Goal: Task Accomplishment & Management: Manage account settings

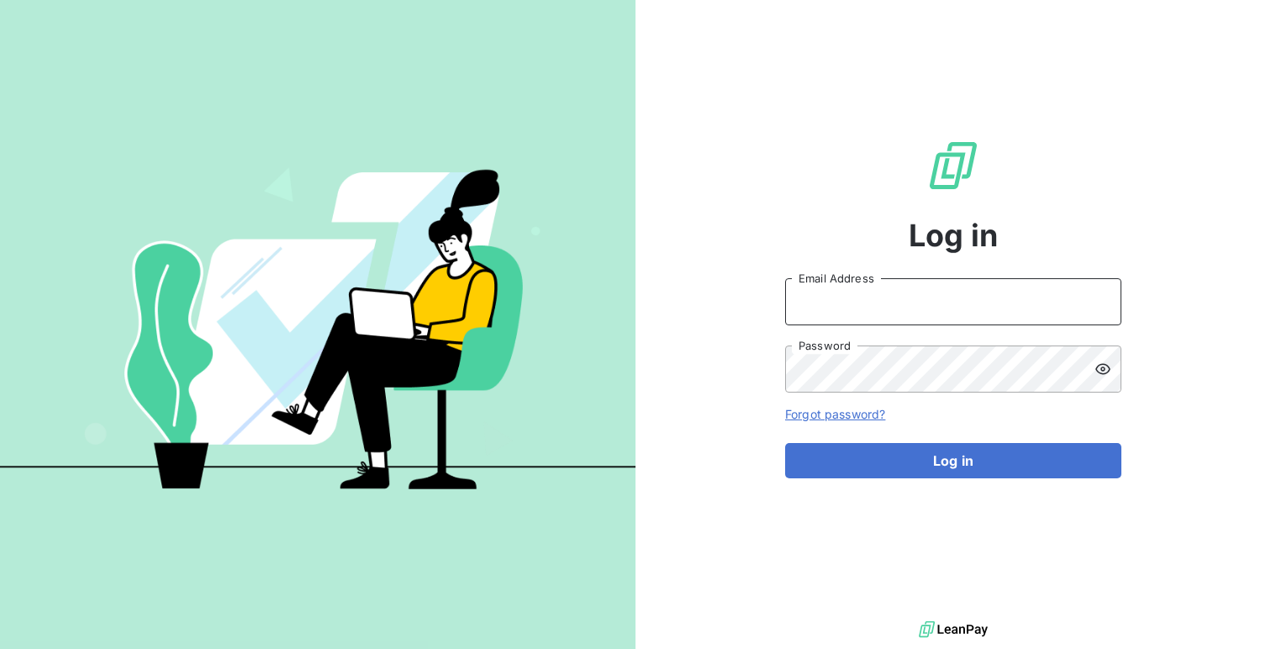
click at [899, 298] on input "Email Address" at bounding box center [953, 301] width 336 height 47
type input "admin@greenwishes"
click at [785, 443] on button "Log in" at bounding box center [953, 460] width 336 height 35
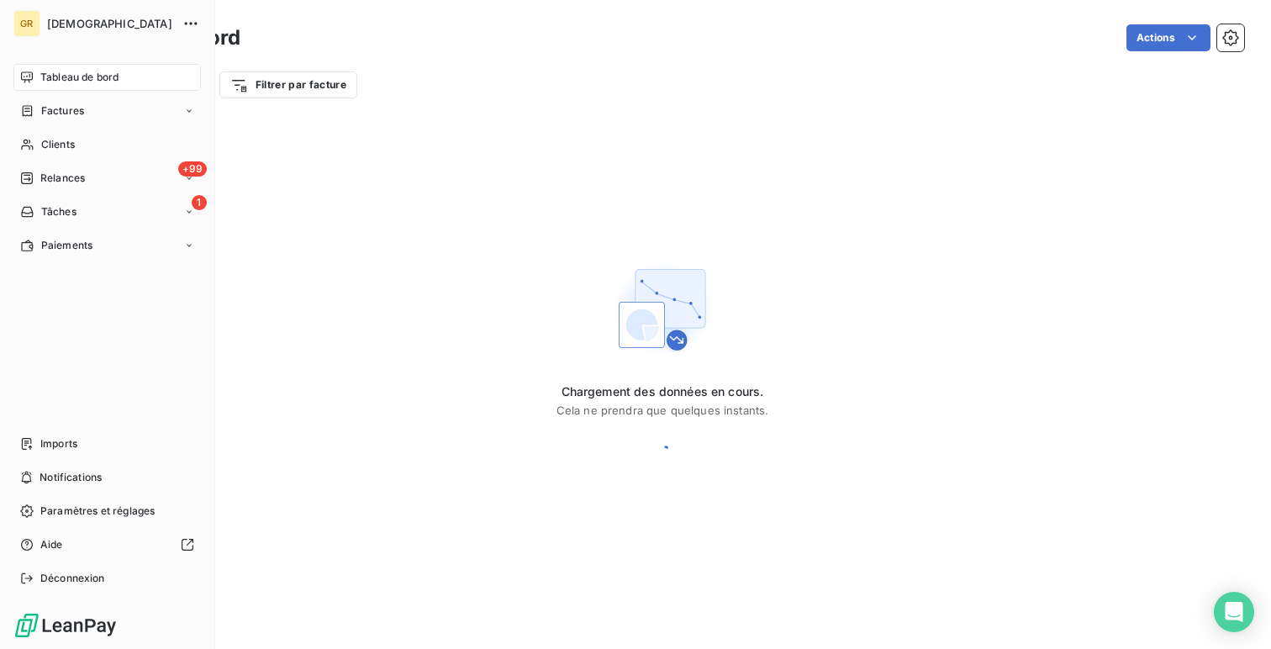
click at [31, 82] on icon at bounding box center [26, 77] width 13 height 13
click at [77, 185] on span "Relances" at bounding box center [62, 178] width 45 height 15
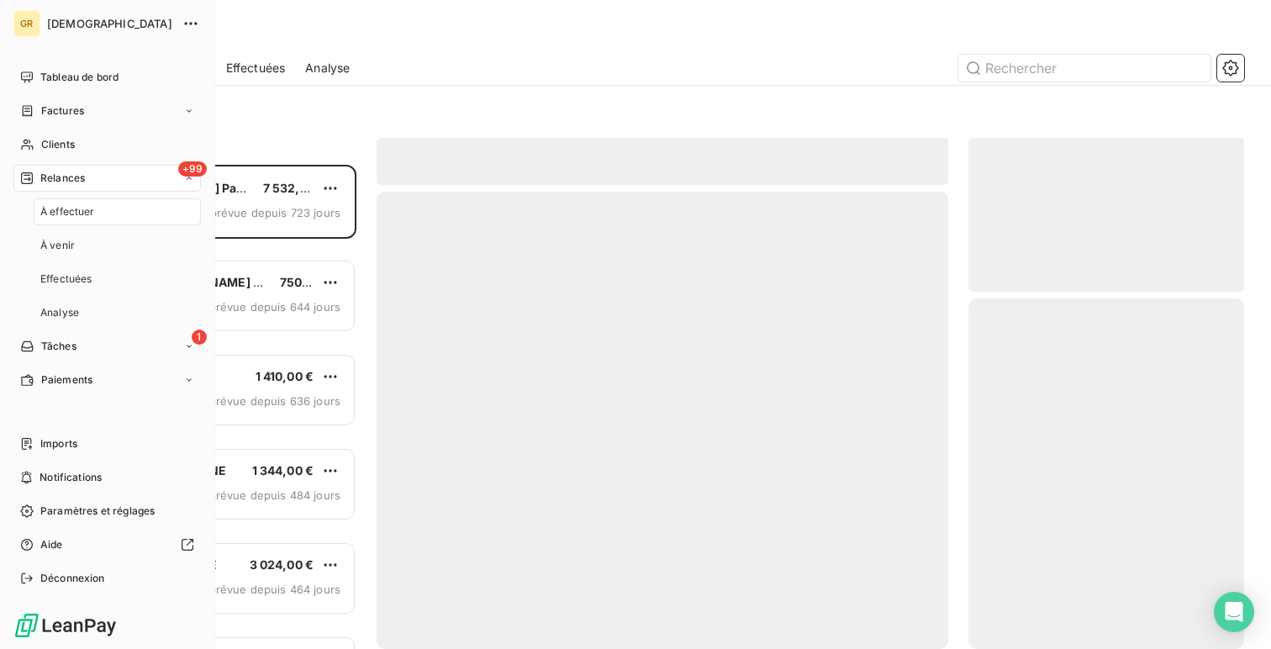
scroll to position [484, 276]
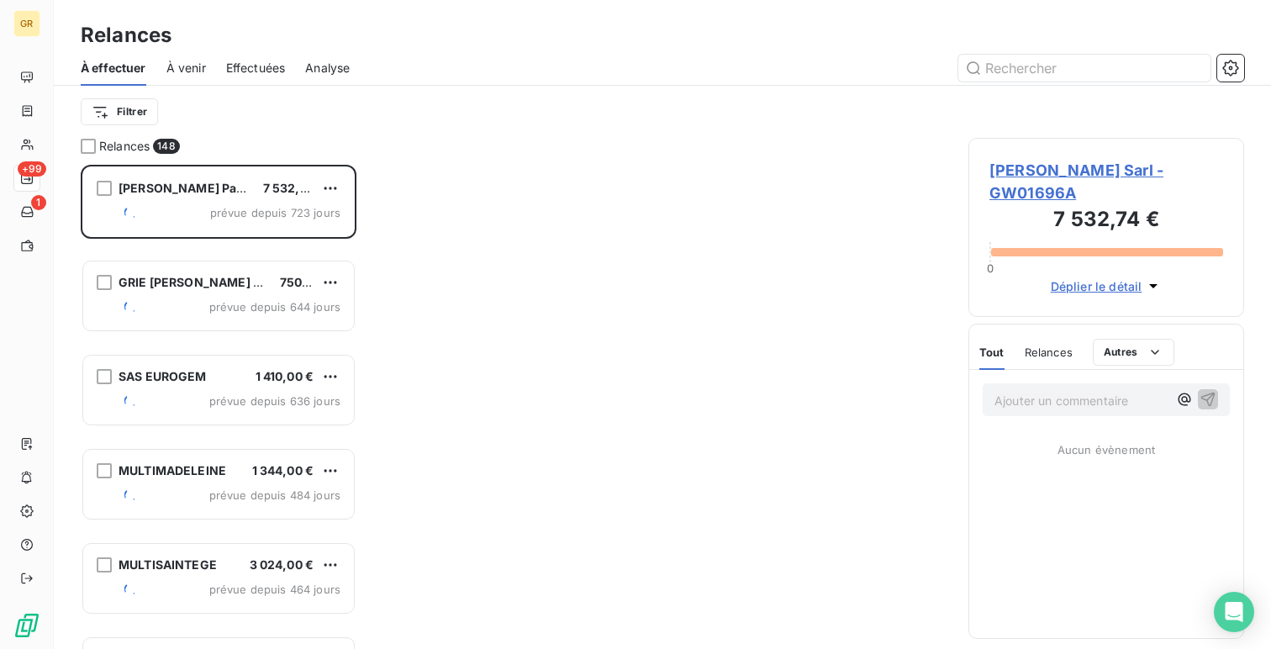
click at [268, 70] on span "Effectuées" at bounding box center [256, 68] width 60 height 17
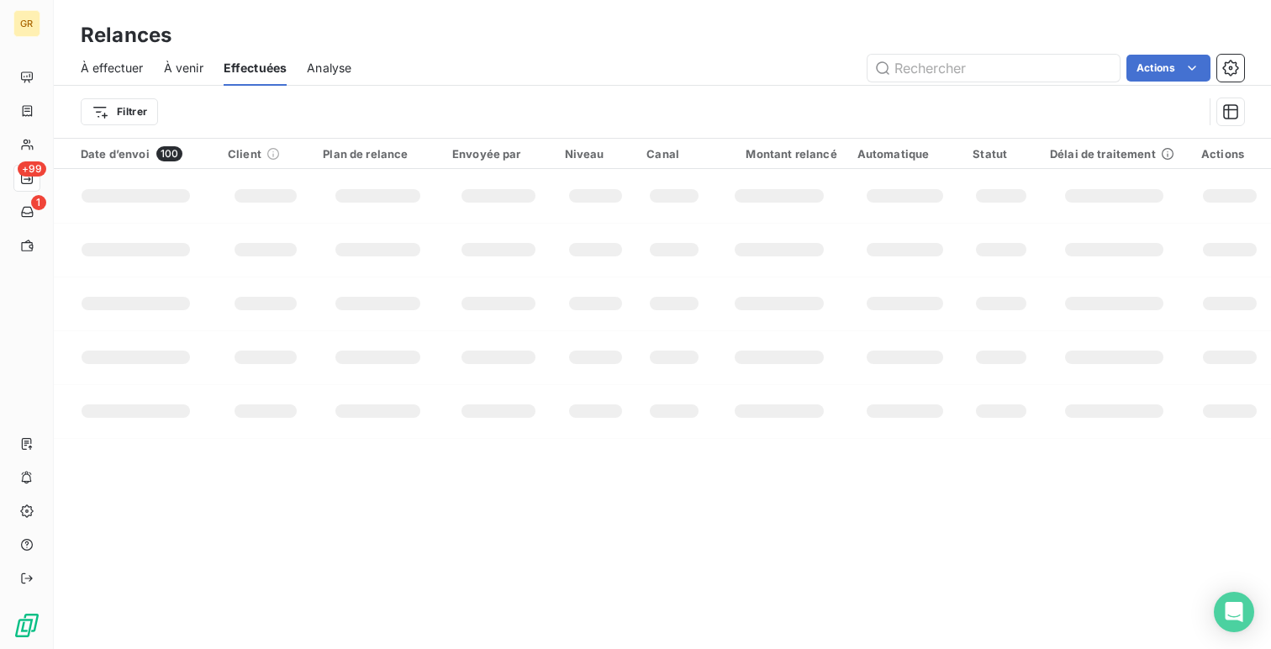
click at [148, 131] on div "Filtrer" at bounding box center [662, 112] width 1163 height 52
click at [138, 126] on div "Filtrer" at bounding box center [642, 112] width 1122 height 32
click at [118, 117] on html "GR +99 1 Relances À effectuer À venir Effectuées Analyse Actions Filtrer Date d…" at bounding box center [635, 324] width 1271 height 649
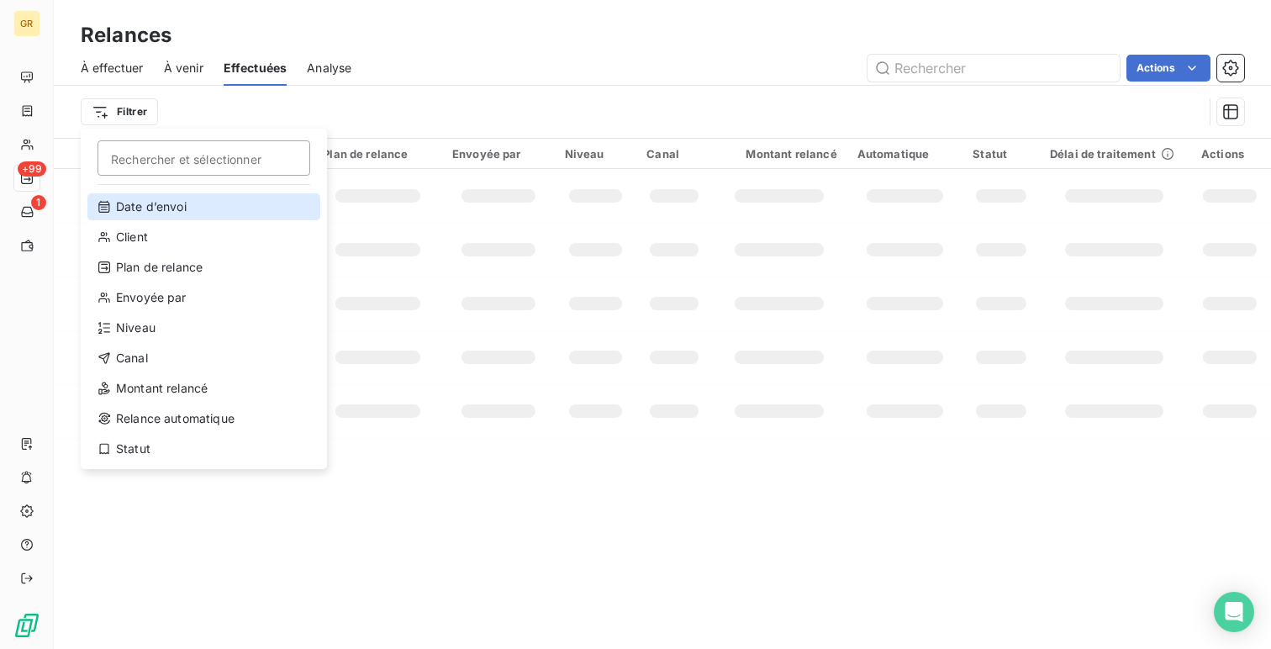
click at [134, 194] on div "Date d’envoi" at bounding box center [203, 206] width 233 height 27
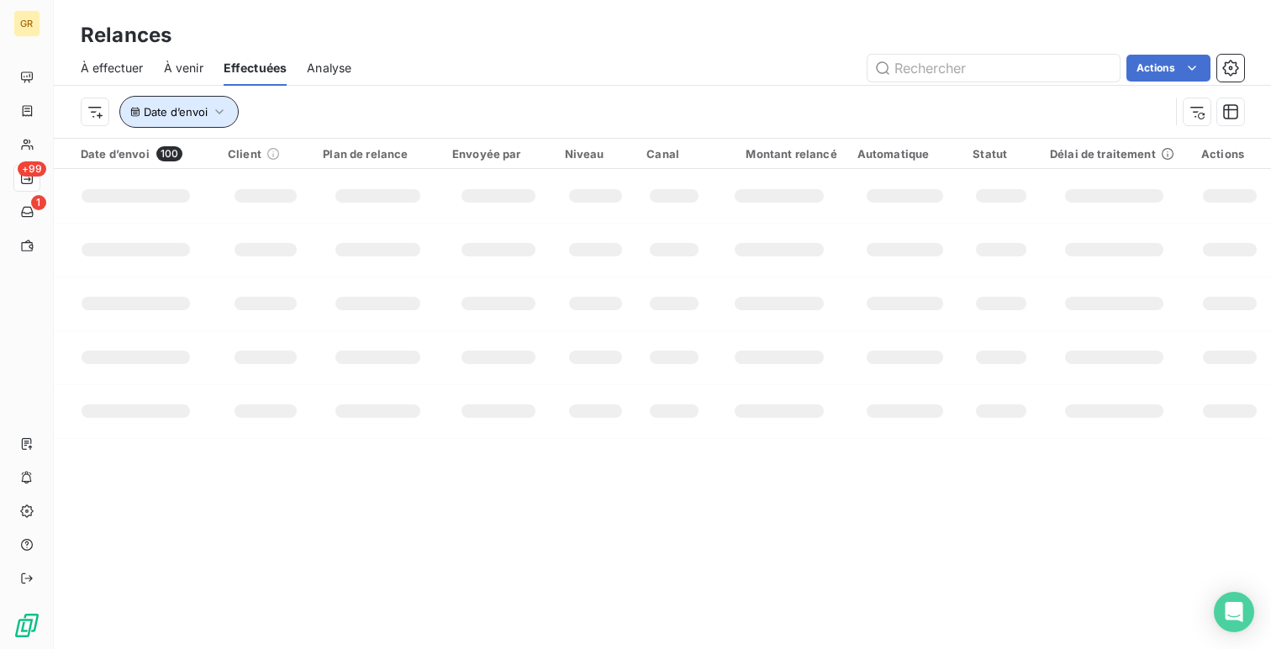
click at [198, 118] on span "Date d’envoi" at bounding box center [176, 111] width 64 height 13
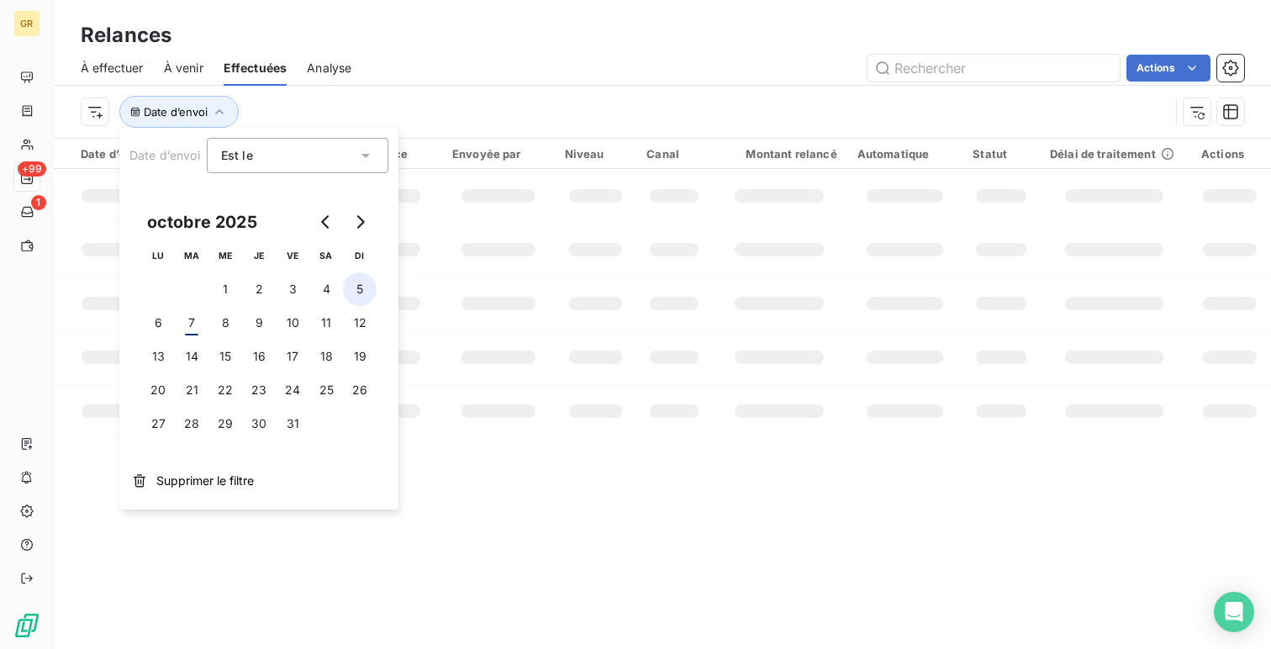
click at [364, 288] on button "5" at bounding box center [360, 289] width 34 height 34
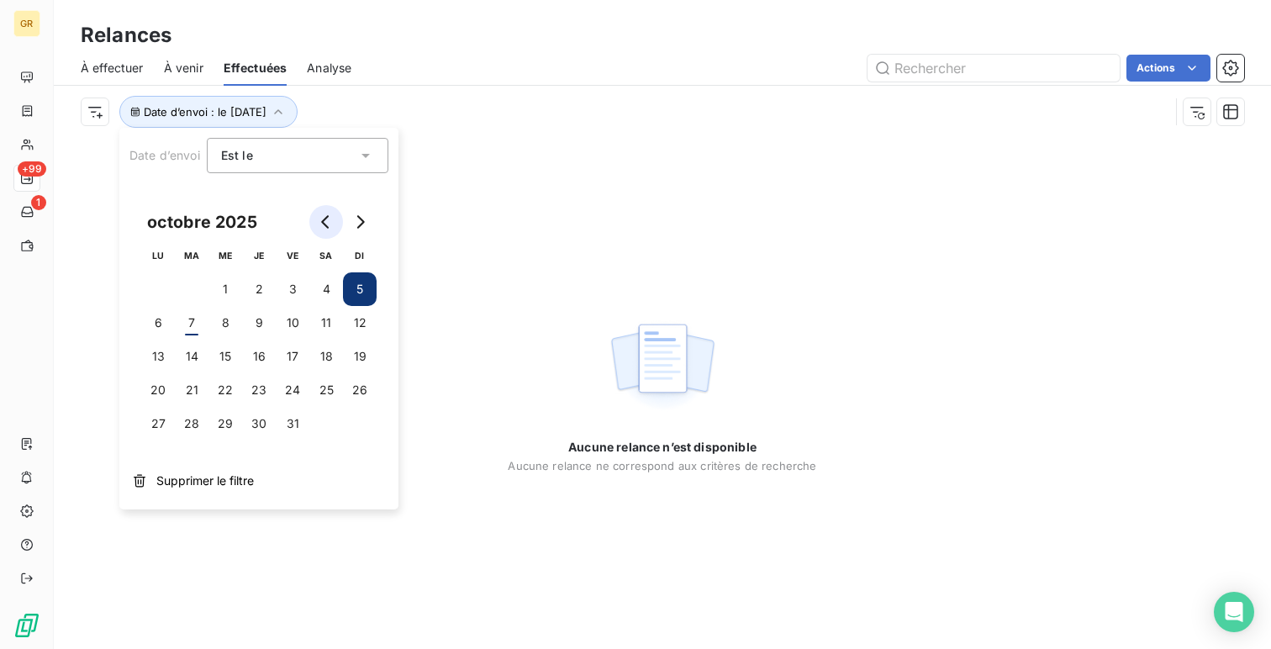
click at [318, 208] on button "Go to previous month" at bounding box center [326, 222] width 34 height 34
click at [354, 381] on button "28" at bounding box center [360, 390] width 34 height 34
click at [360, 358] on button "21" at bounding box center [360, 357] width 34 height 34
click at [360, 326] on button "14" at bounding box center [360, 323] width 34 height 34
click at [354, 278] on button "7" at bounding box center [360, 289] width 34 height 34
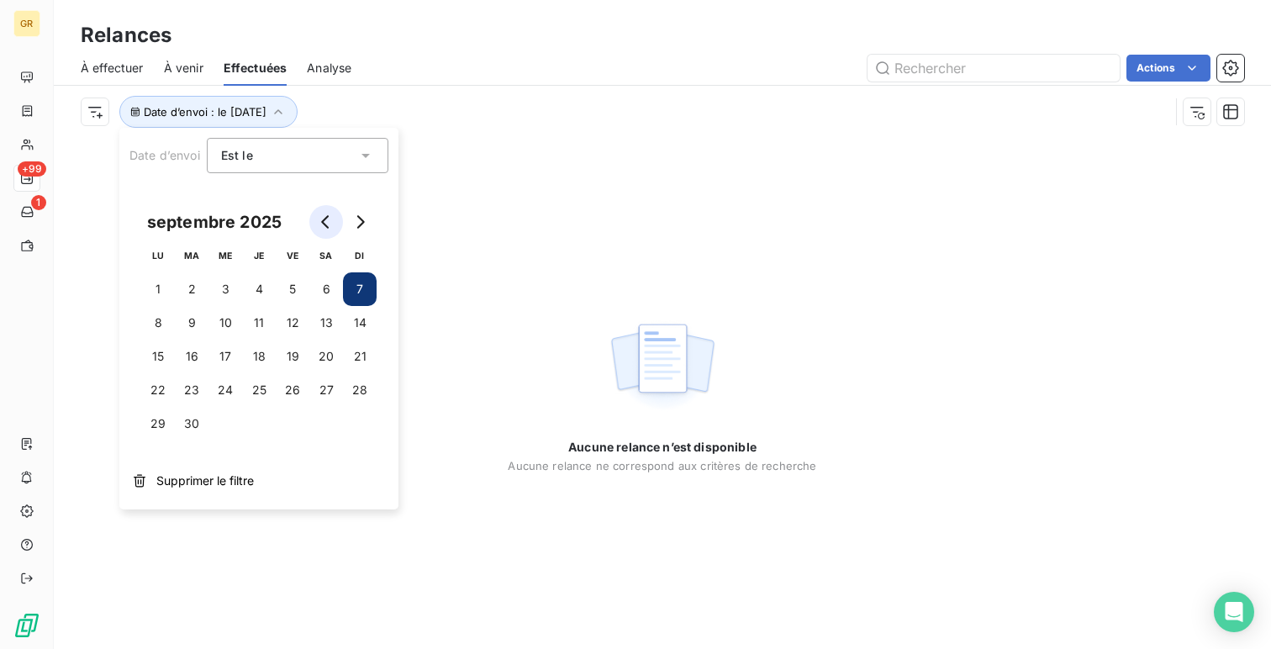
click at [324, 227] on icon "Go to previous month" at bounding box center [325, 221] width 13 height 13
click at [344, 423] on button "31" at bounding box center [360, 424] width 34 height 34
click at [356, 392] on button "24" at bounding box center [360, 390] width 34 height 34
click at [356, 372] on button "17" at bounding box center [360, 357] width 34 height 34
click at [356, 317] on button "10" at bounding box center [360, 323] width 34 height 34
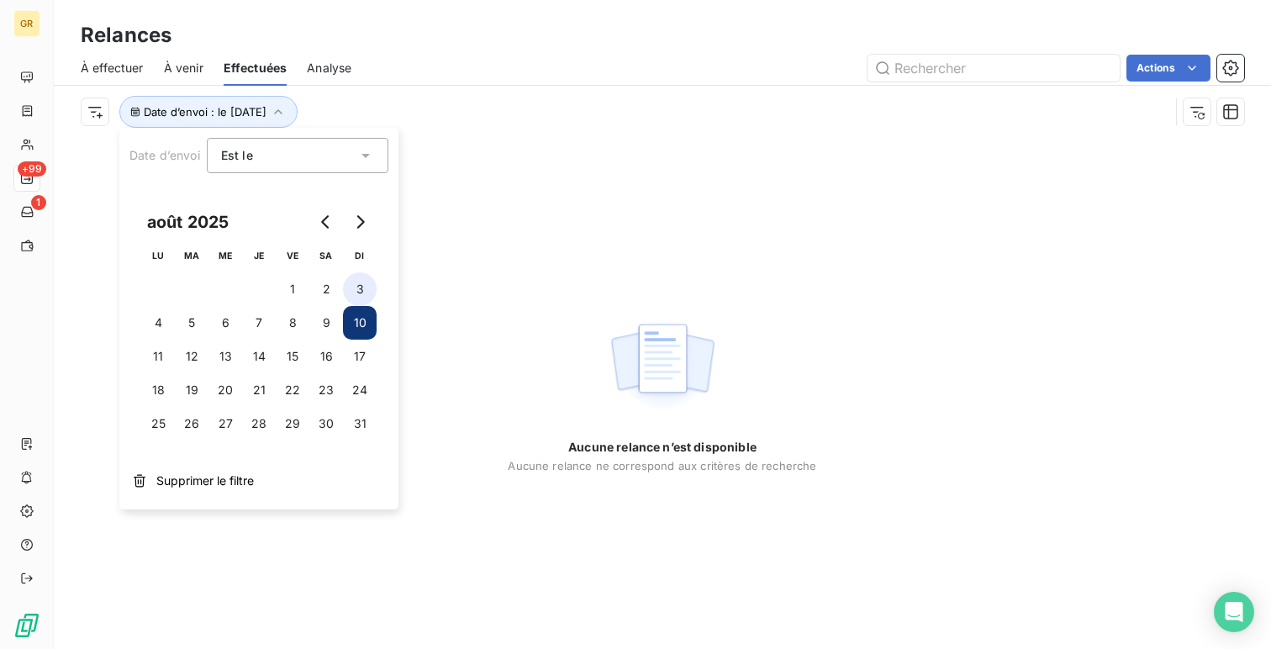
click at [355, 280] on button "3" at bounding box center [360, 289] width 34 height 34
click at [270, 171] on div "Est le" at bounding box center [298, 155] width 182 height 35
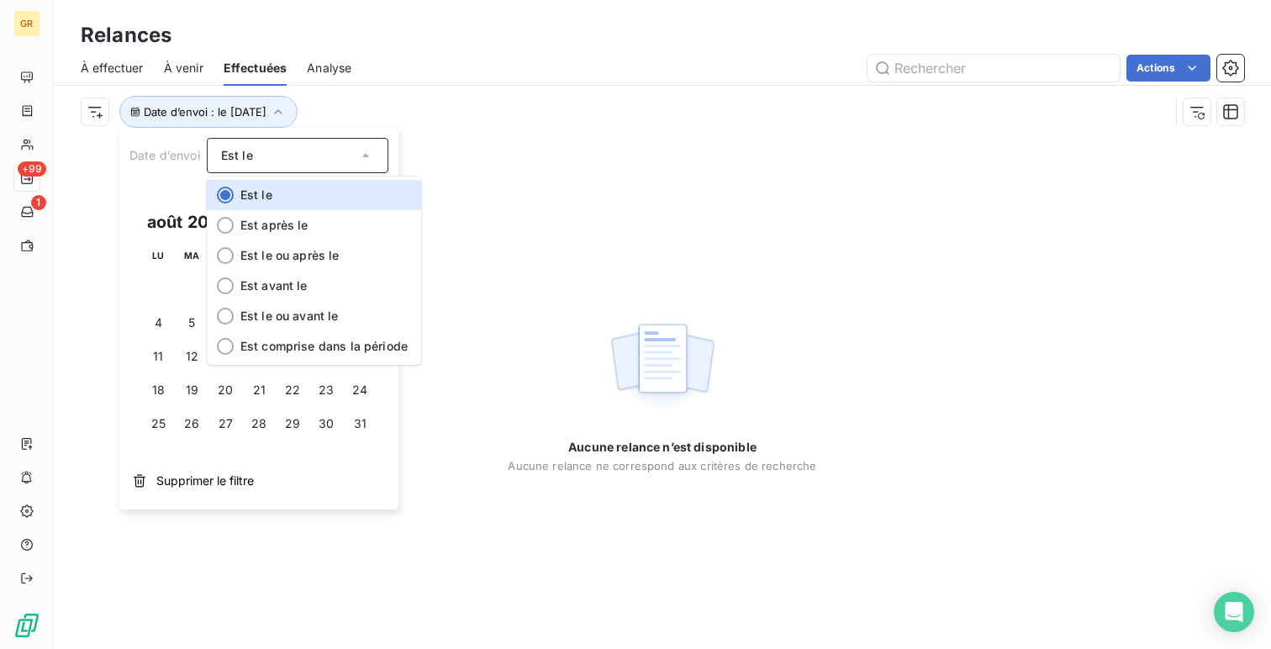
click at [426, 140] on div "Aucune relance n’est disponible Aucune relance ne correspond aux critères de re…" at bounding box center [662, 393] width 1217 height 511
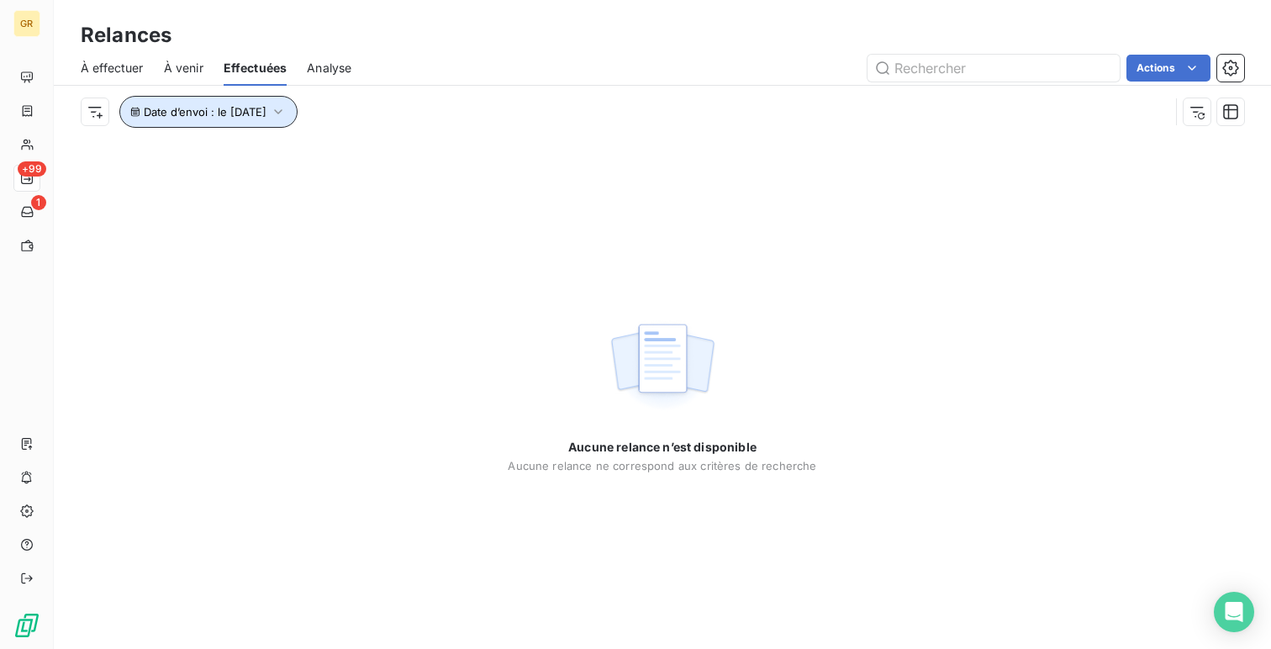
click at [266, 124] on button "Date d’envoi : le [DATE]" at bounding box center [208, 112] width 178 height 32
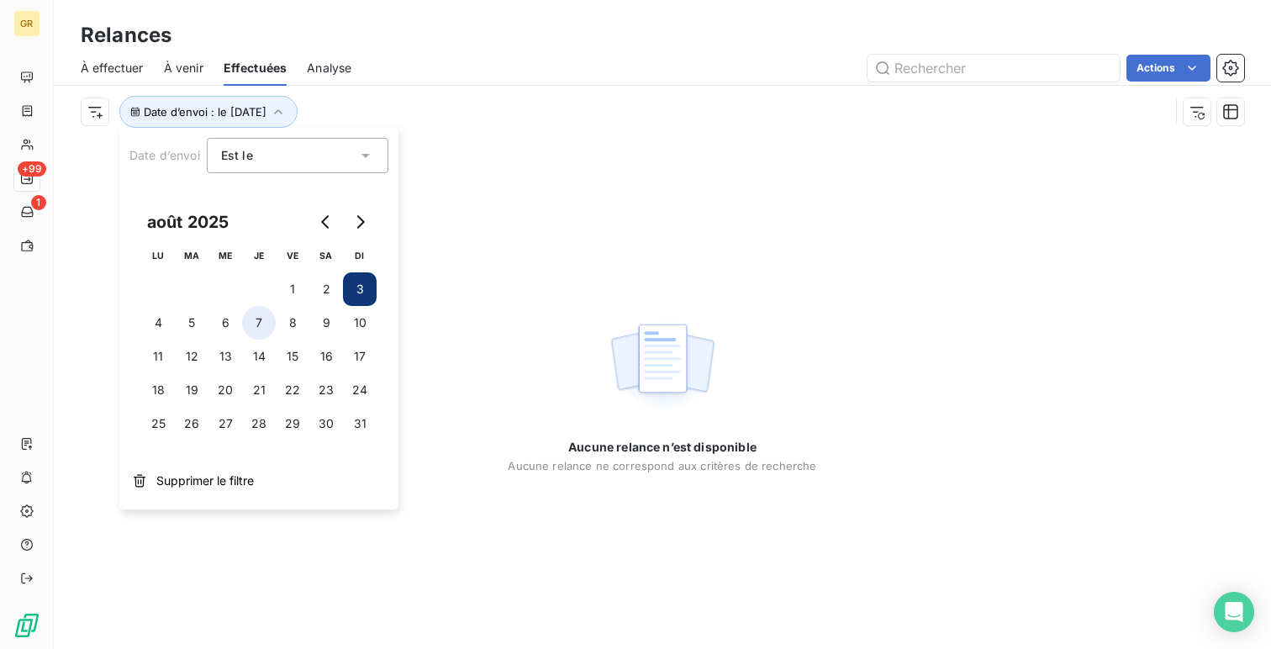
click at [272, 329] on button "7" at bounding box center [259, 323] width 34 height 34
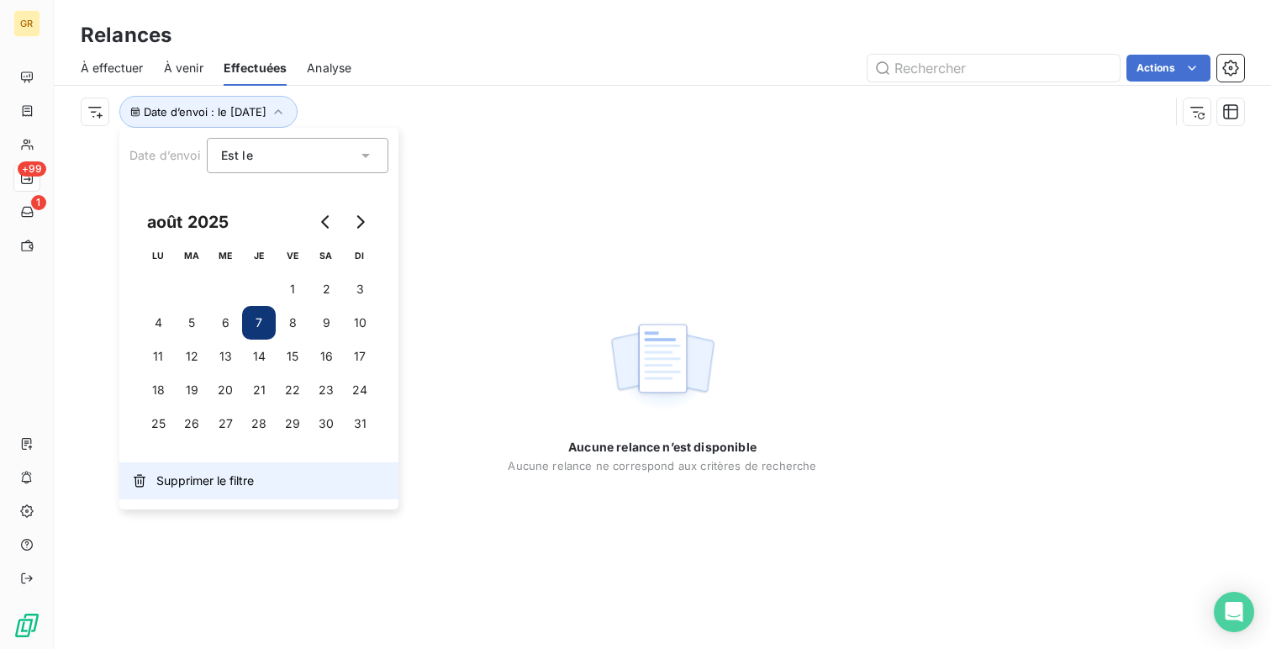
click at [225, 470] on button "Supprimer le filtre" at bounding box center [258, 480] width 279 height 37
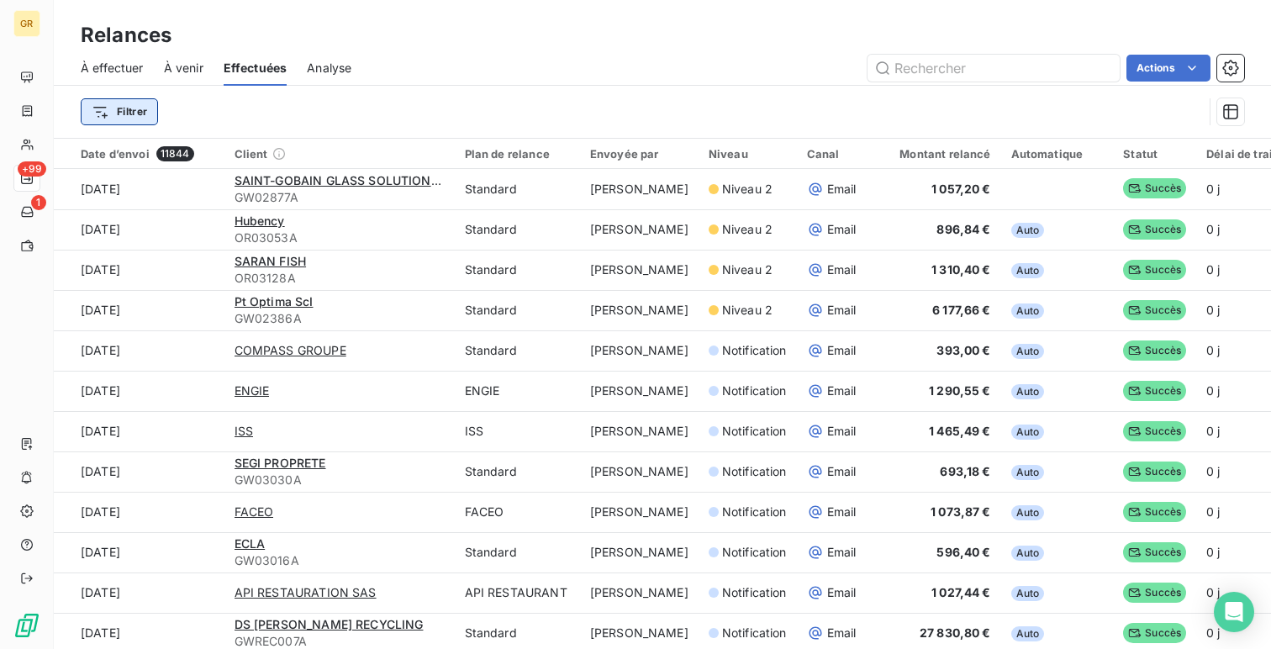
click at [128, 111] on html "GR +99 1 Relances À effectuer À venir Effectuées Analyse Actions Filtrer Date d…" at bounding box center [635, 324] width 1271 height 649
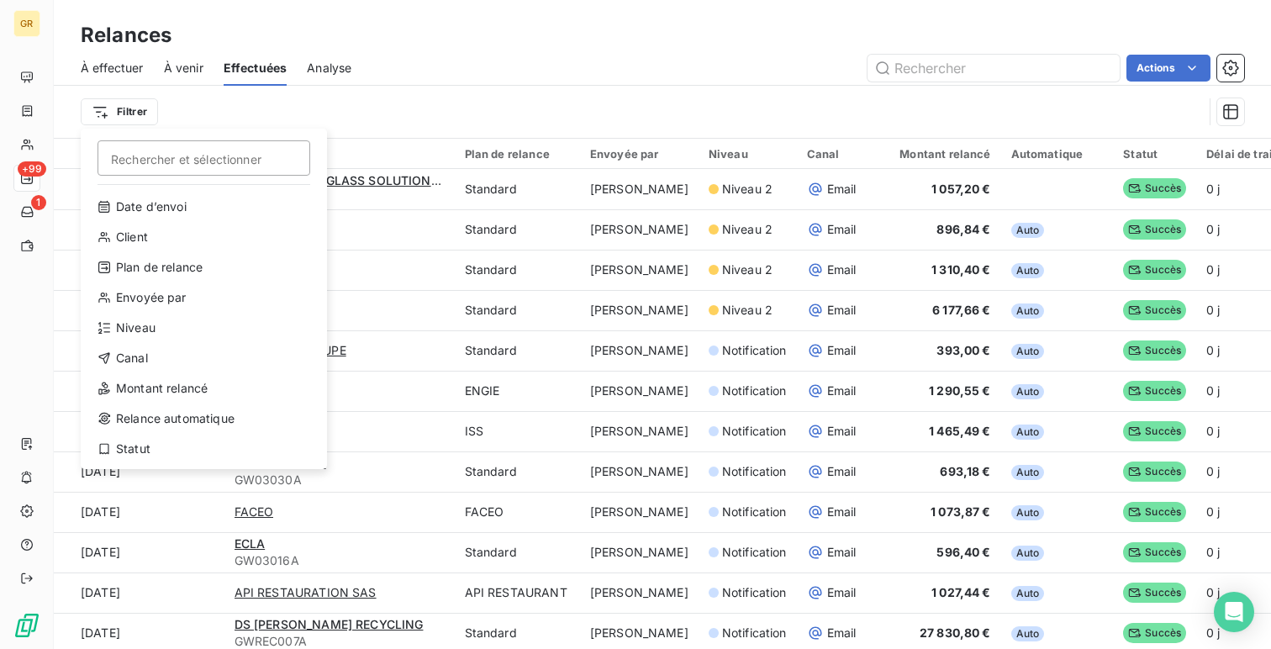
click at [211, 192] on div "Rechercher et sélectionner Date d’envoi Client Plan de relance Envoyée par Nive…" at bounding box center [204, 299] width 246 height 340
click at [206, 207] on div "Date d’envoi" at bounding box center [203, 206] width 233 height 27
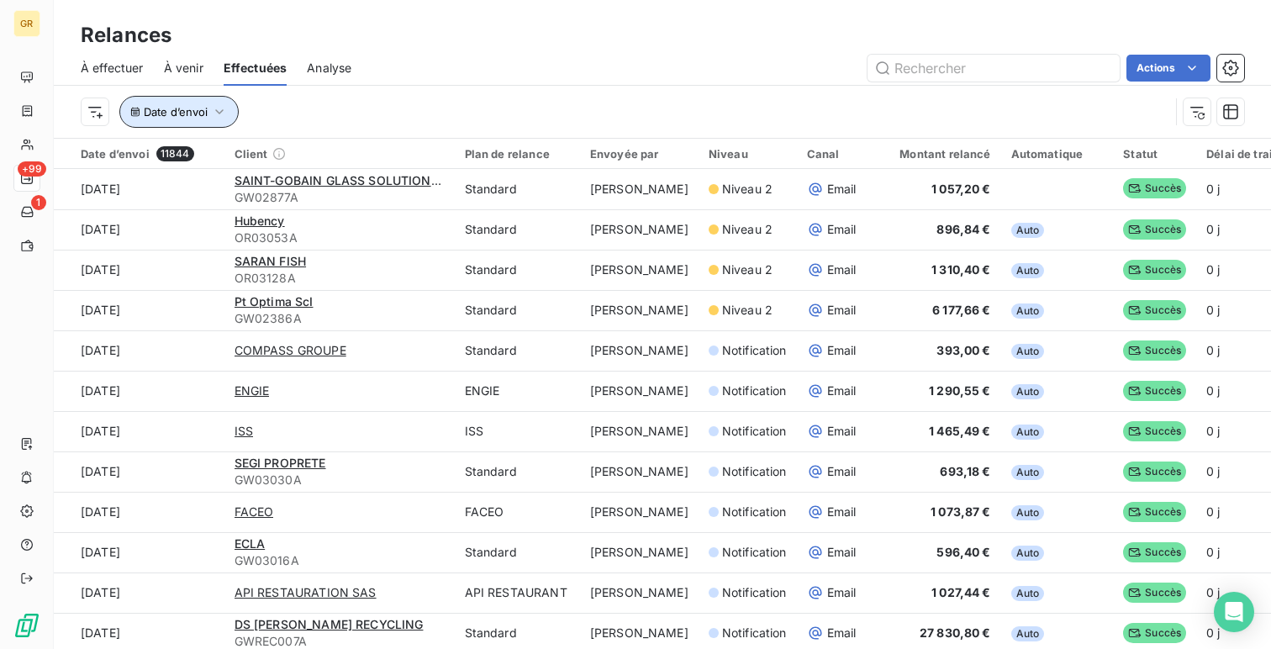
click at [218, 110] on icon "button" at bounding box center [219, 111] width 17 height 17
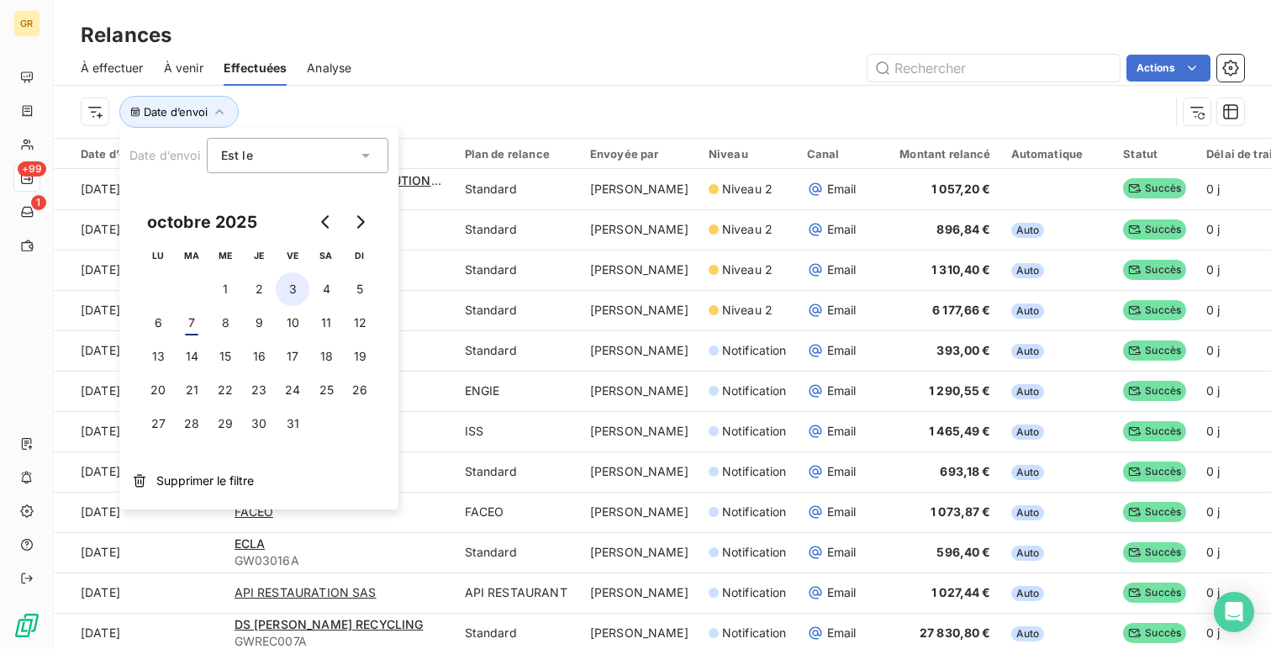
click at [297, 285] on button "3" at bounding box center [293, 289] width 34 height 34
click at [451, 120] on div "Date d’envoi : le [DATE]" at bounding box center [625, 112] width 1089 height 32
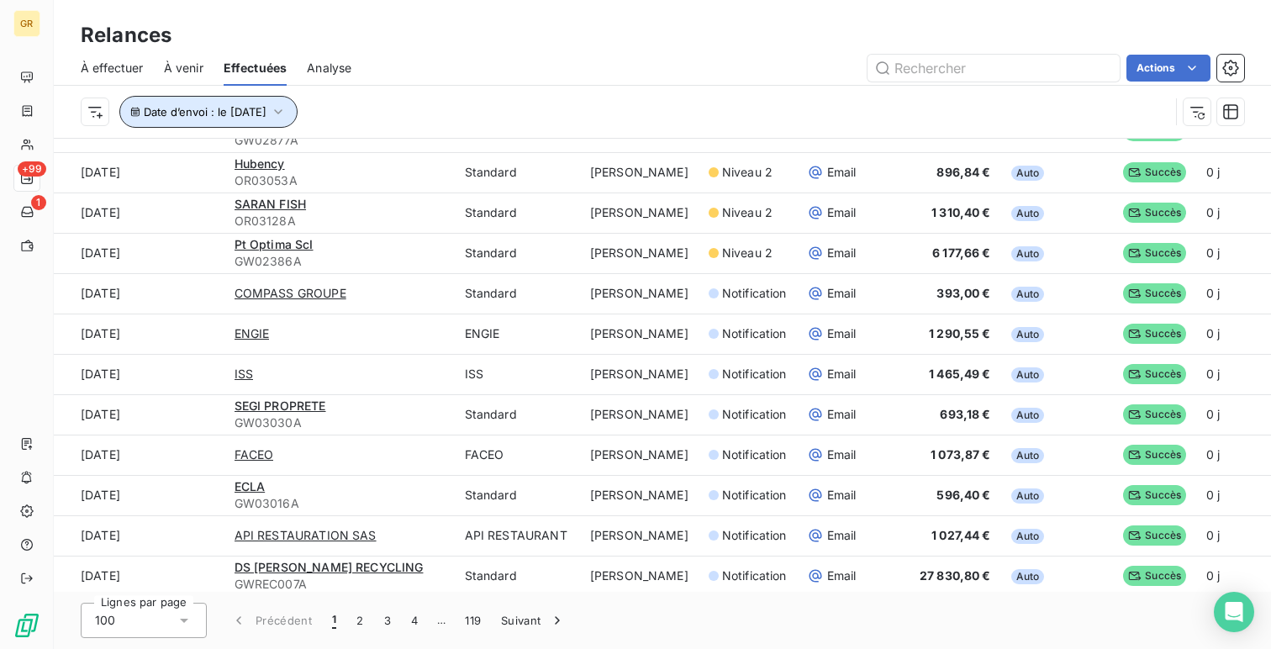
click at [208, 112] on span "Date d’envoi : le [DATE]" at bounding box center [205, 111] width 123 height 13
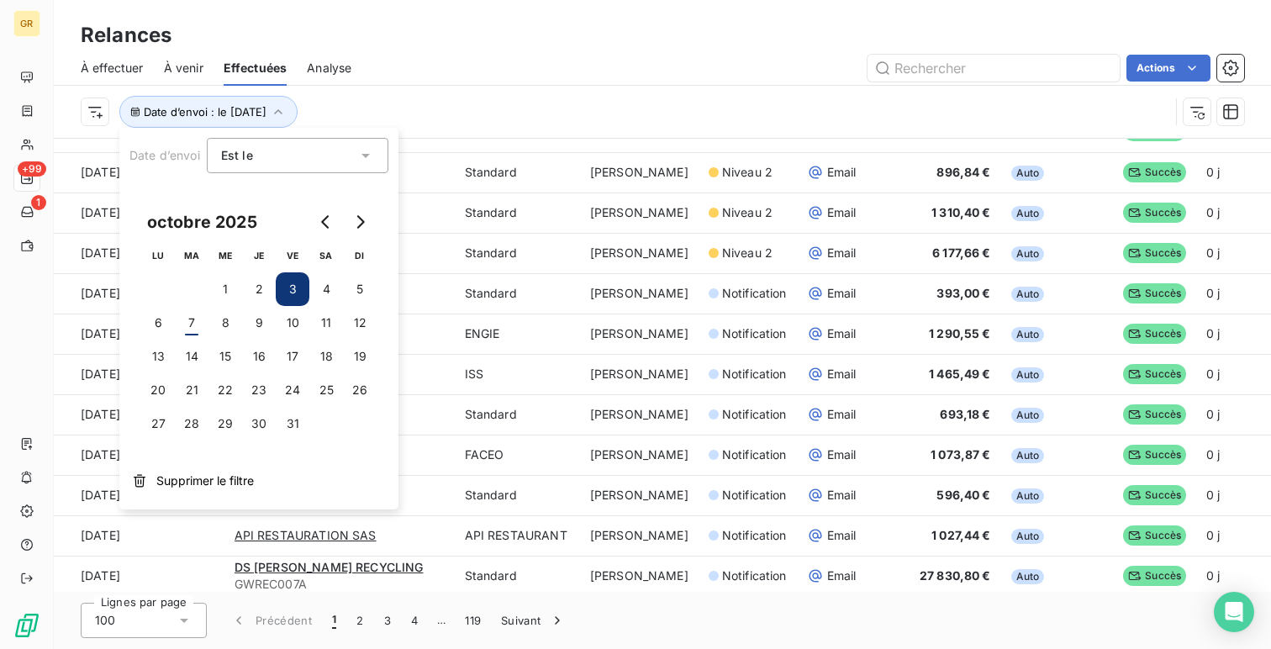
click at [309, 227] on div "octobre 2025" at bounding box center [258, 222] width 235 height 34
click at [323, 217] on icon "Go to previous month" at bounding box center [325, 221] width 13 height 13
click at [235, 328] on button "10" at bounding box center [225, 323] width 34 height 34
click at [367, 78] on div "À effectuer À venir Effectuées Analyse Actions" at bounding box center [662, 67] width 1217 height 35
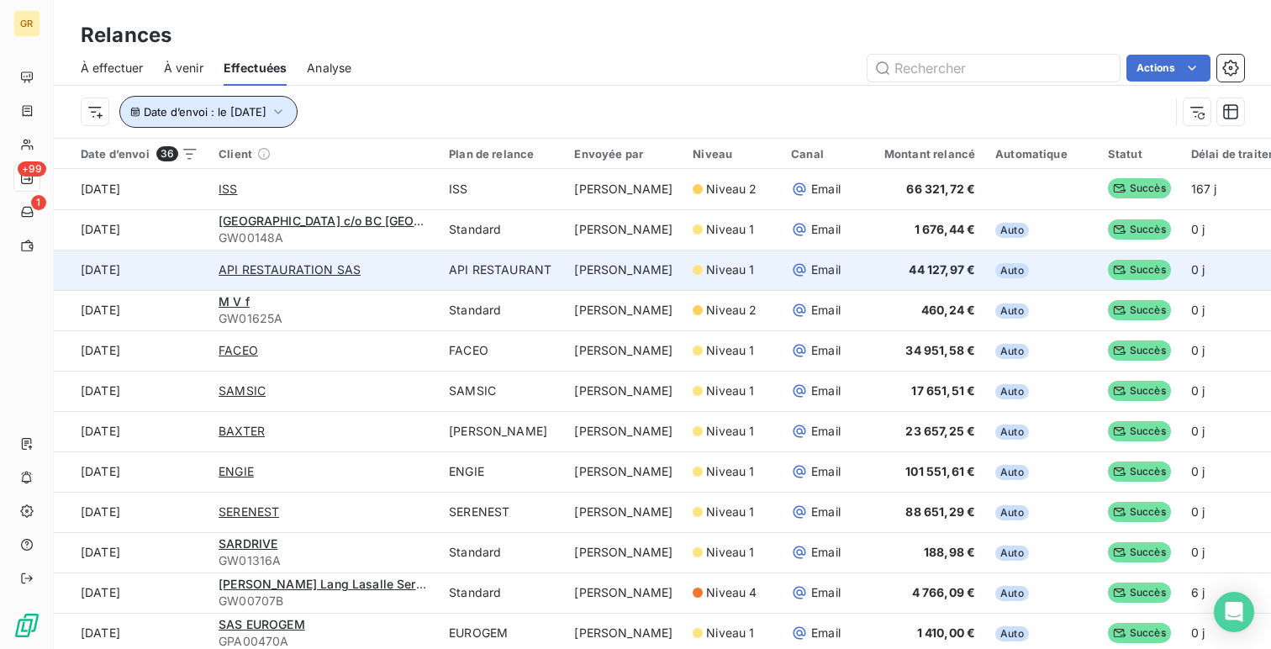
click at [227, 108] on span "Date d’envoi : le [DATE]" at bounding box center [205, 111] width 123 height 13
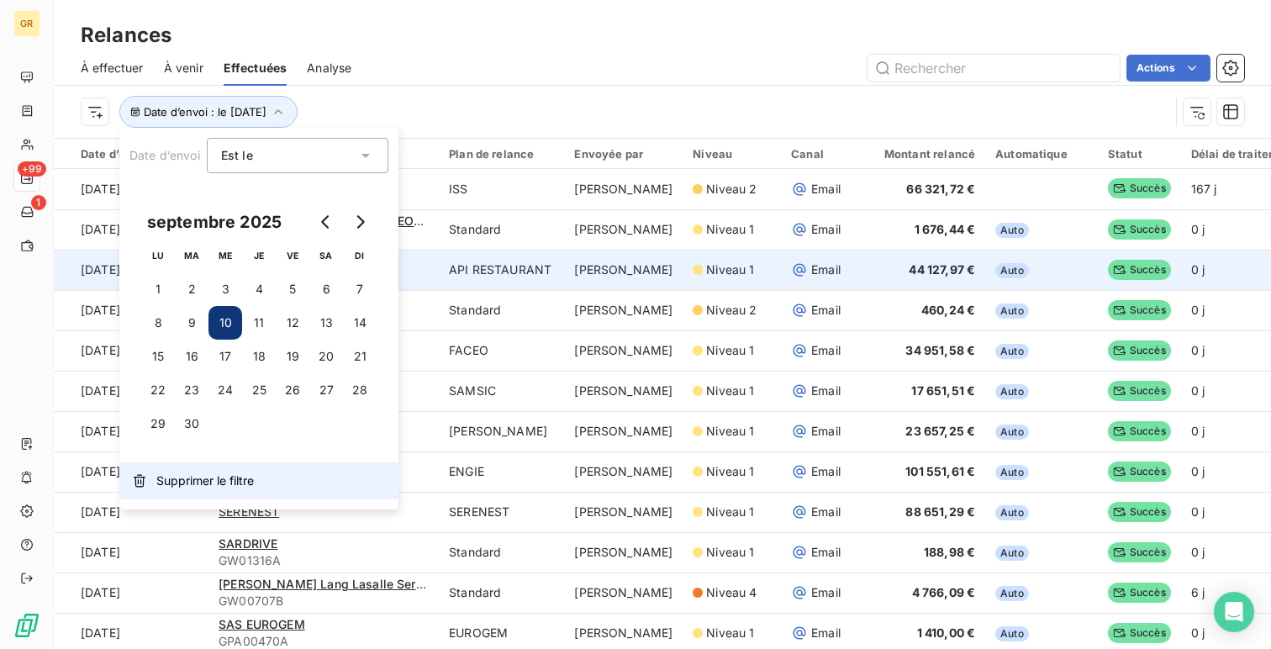
click at [251, 476] on span "Supprimer le filtre" at bounding box center [205, 480] width 98 height 17
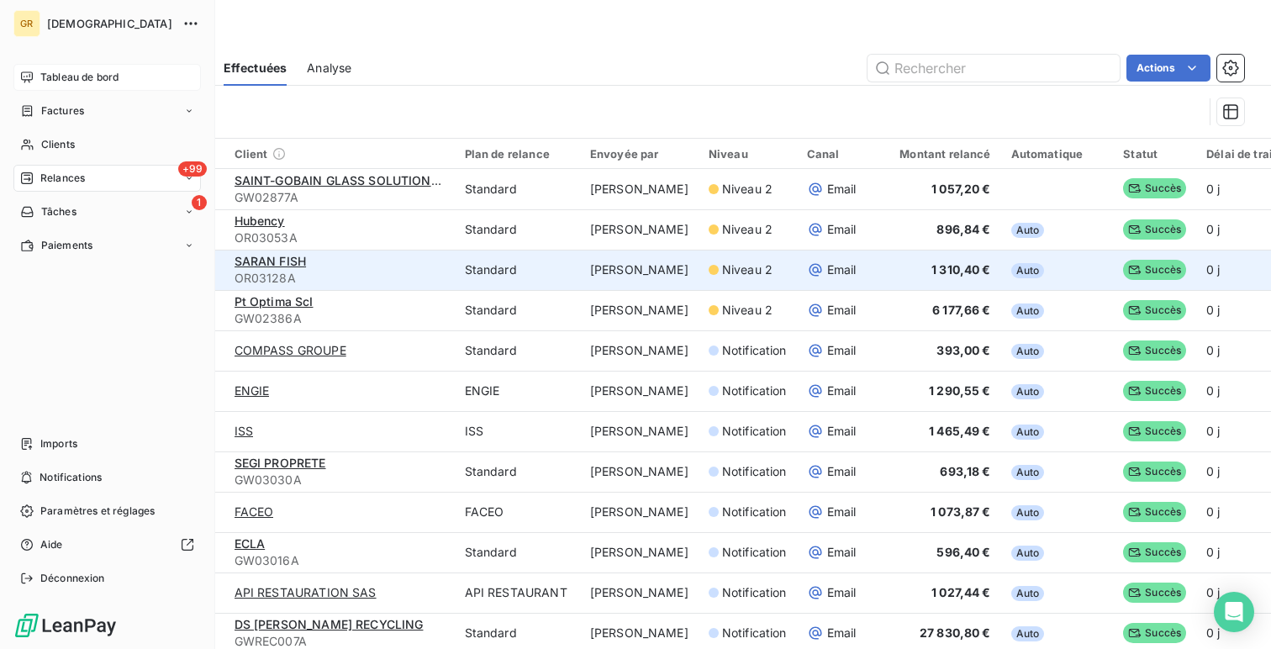
click at [69, 89] on div "Tableau de bord" at bounding box center [106, 77] width 187 height 27
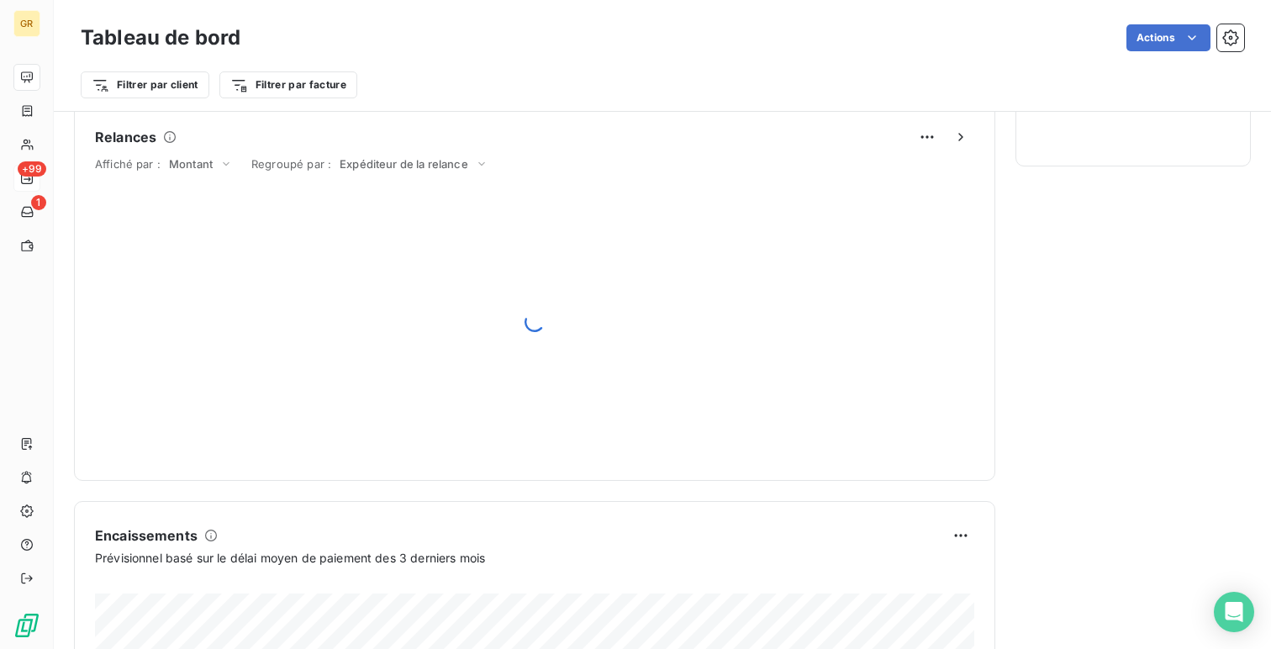
scroll to position [565, 0]
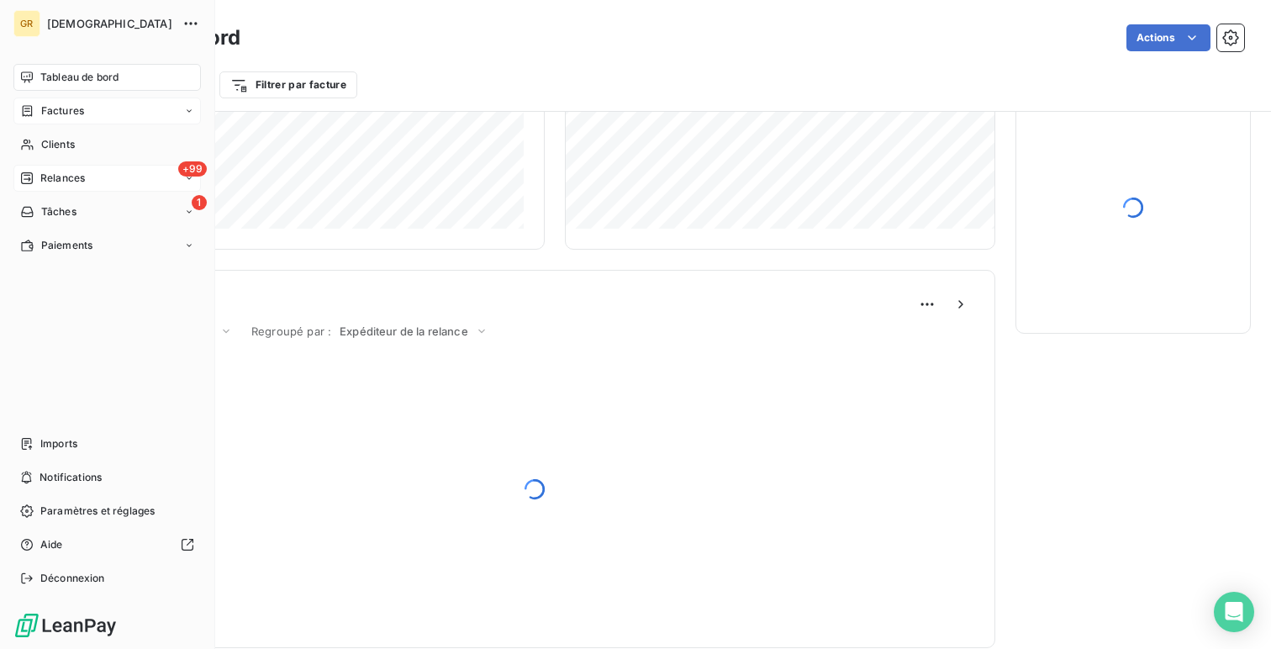
click at [76, 111] on span "Factures" at bounding box center [62, 110] width 43 height 15
